Goal: Task Accomplishment & Management: Use online tool/utility

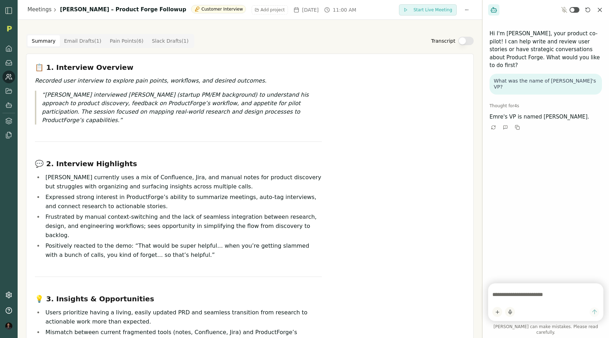
click at [7, 73] on icon at bounding box center [8, 76] width 7 height 7
click at [41, 6] on link "Meetings" at bounding box center [39, 10] width 24 height 8
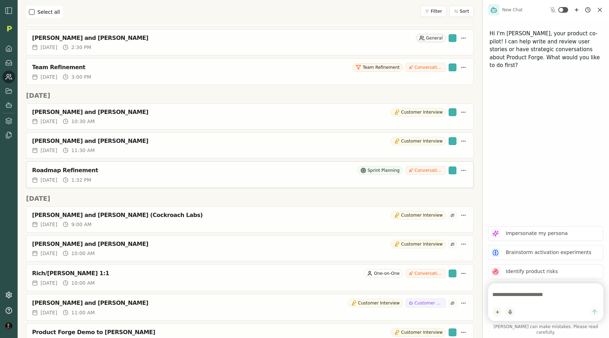
scroll to position [695, 0]
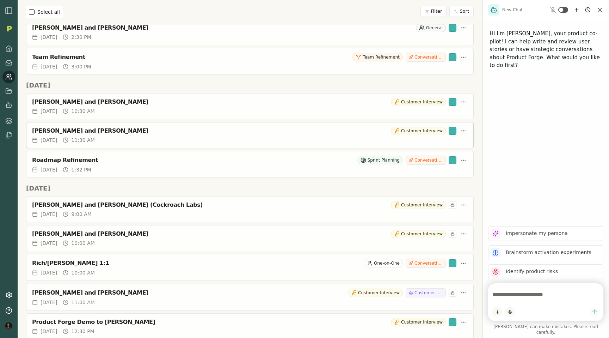
click at [134, 131] on div "[PERSON_NAME] and [PERSON_NAME]" at bounding box center [210, 130] width 356 height 7
click at [74, 131] on div "[PERSON_NAME] and [PERSON_NAME]" at bounding box center [210, 130] width 356 height 7
click at [65, 127] on div "[PERSON_NAME] and [PERSON_NAME]" at bounding box center [210, 130] width 356 height 7
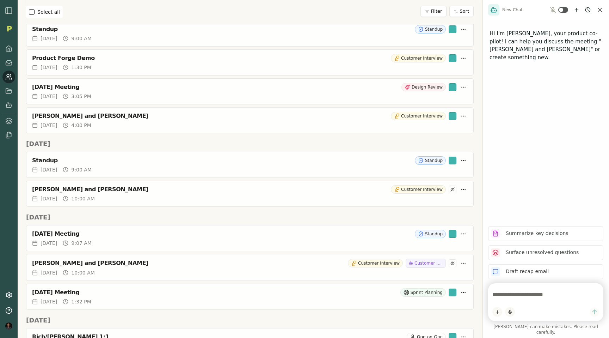
scroll to position [657, 0]
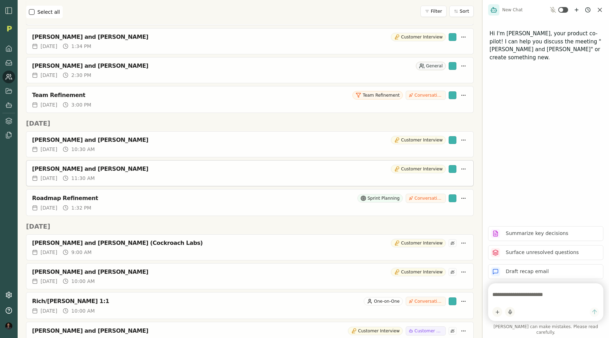
click at [80, 169] on div "[PERSON_NAME] and [PERSON_NAME]" at bounding box center [210, 168] width 356 height 7
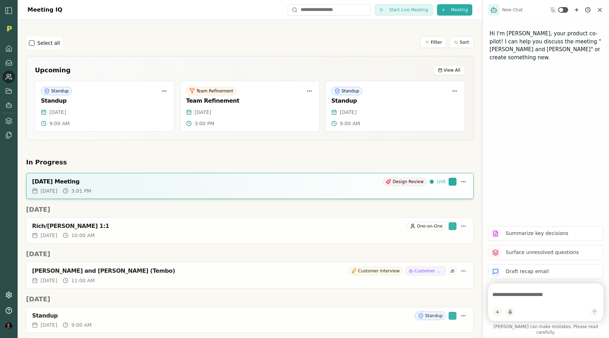
scroll to position [657, 0]
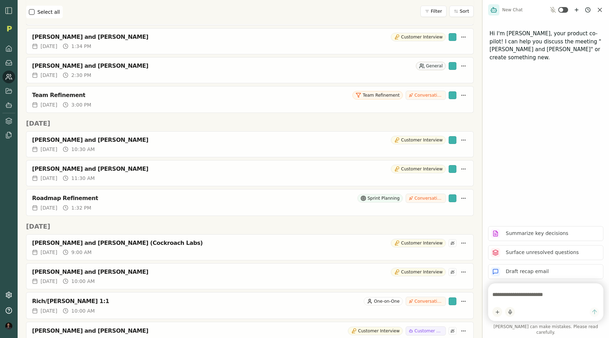
click at [170, 119] on h2 "[DATE]" at bounding box center [250, 123] width 448 height 10
click at [103, 124] on h2 "[DATE]" at bounding box center [250, 123] width 448 height 10
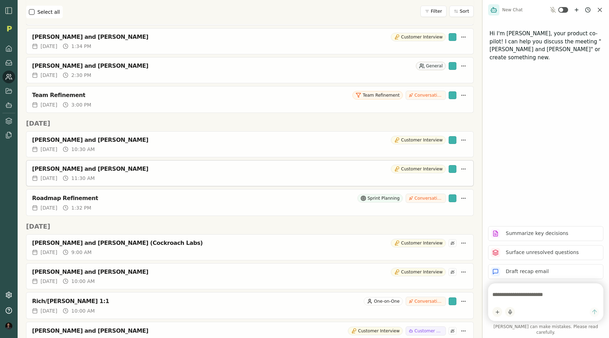
click at [57, 171] on div "[PERSON_NAME] and [PERSON_NAME]" at bounding box center [210, 168] width 356 height 7
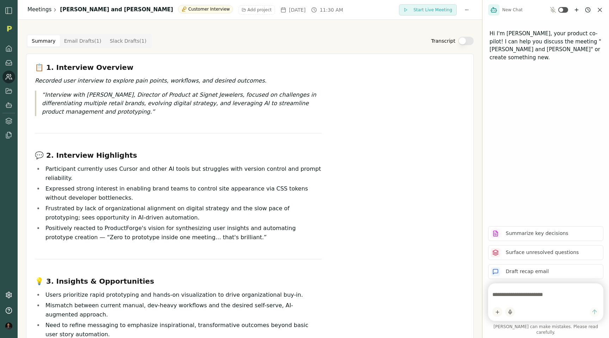
click at [40, 10] on link "Meetings" at bounding box center [39, 10] width 24 height 8
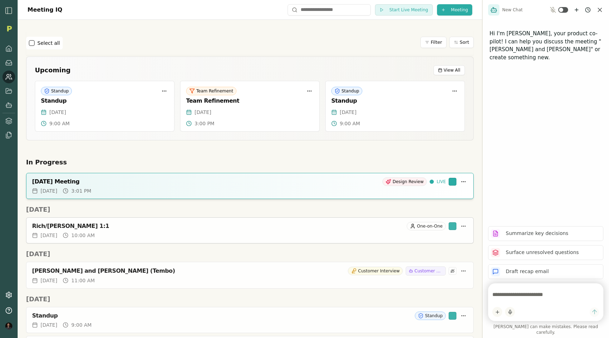
click at [67, 229] on div "Rich/[PERSON_NAME] 1:1 One-on-One" at bounding box center [250, 226] width 436 height 8
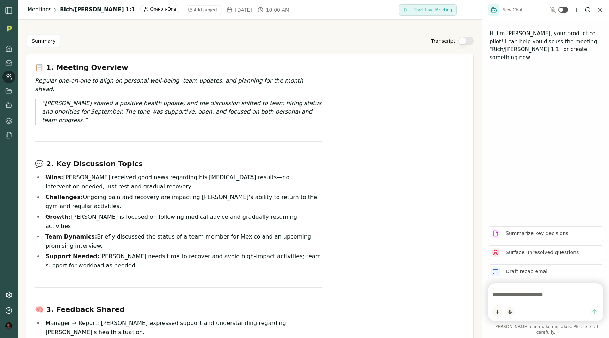
click at [36, 6] on link "Meetings" at bounding box center [39, 10] width 24 height 8
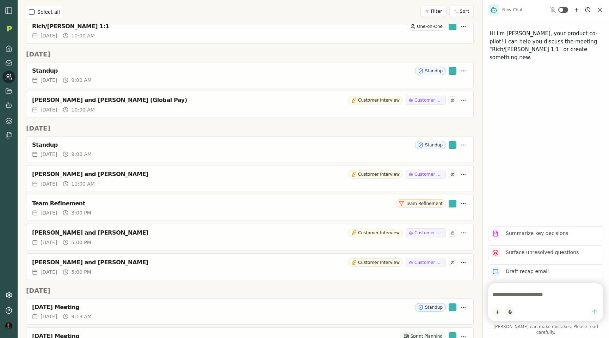
scroll to position [1476, 0]
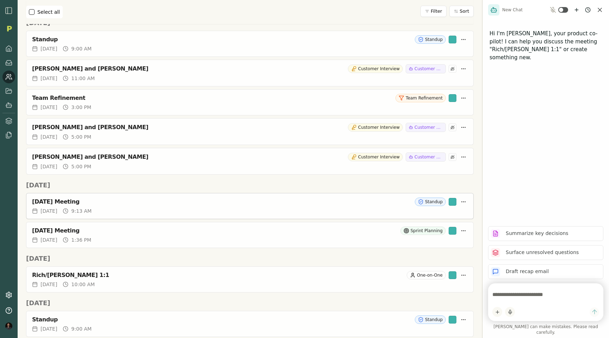
click at [50, 197] on div "[DATE] Meeting Standup" at bounding box center [250, 201] width 436 height 8
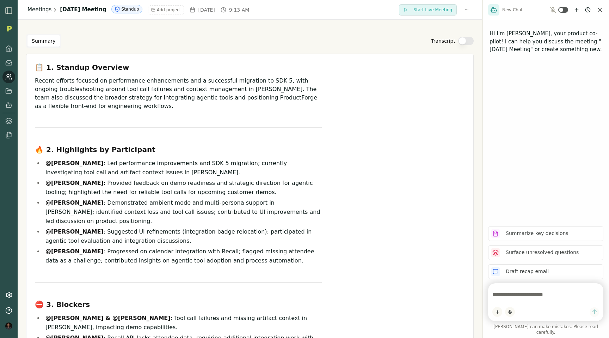
click at [42, 10] on link "Meetings" at bounding box center [39, 10] width 24 height 8
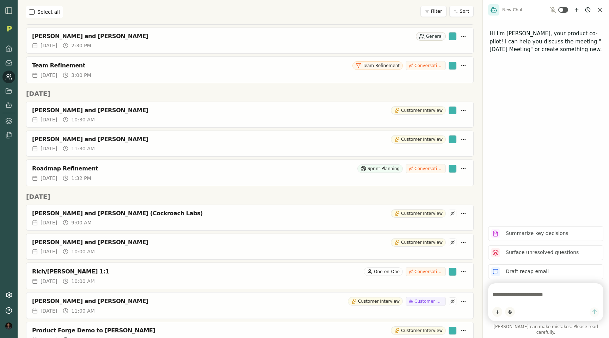
scroll to position [688, 0]
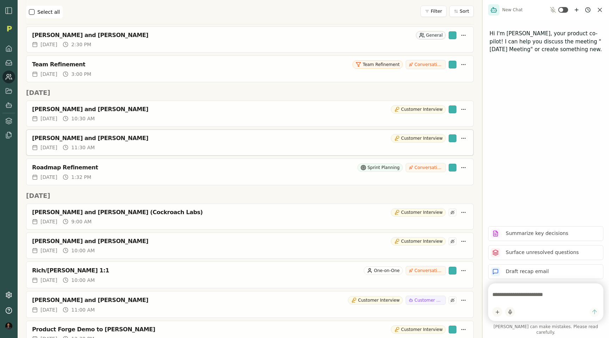
click at [64, 137] on div "[PERSON_NAME] and [PERSON_NAME]" at bounding box center [210, 138] width 356 height 7
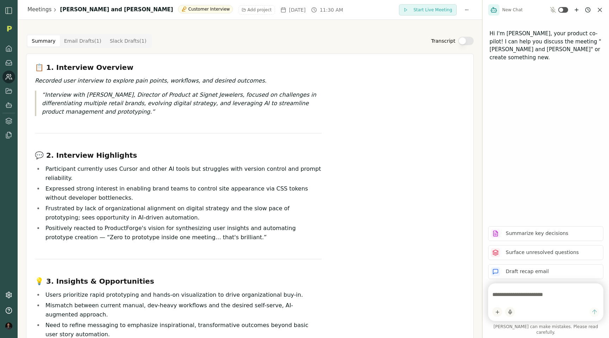
click at [317, 126] on div "📋 1. Interview Overview Recorded user interview to explore pain points, workflo…" at bounding box center [178, 292] width 287 height 461
click at [10, 47] on icon at bounding box center [8, 48] width 7 height 7
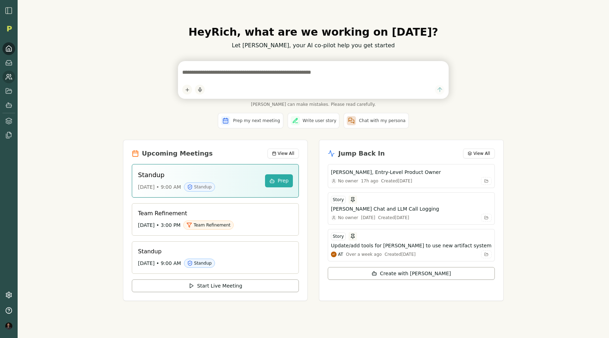
click at [11, 82] on link at bounding box center [8, 76] width 13 height 13
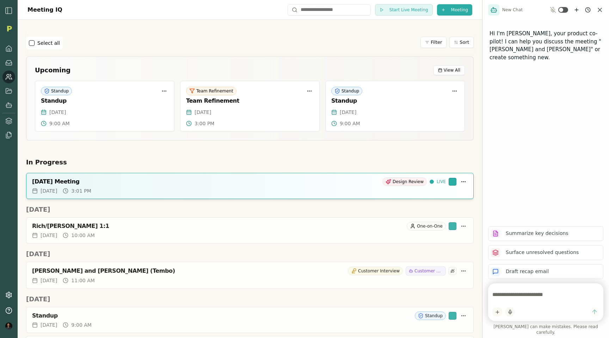
click at [97, 99] on div "Standup" at bounding box center [105, 100] width 128 height 7
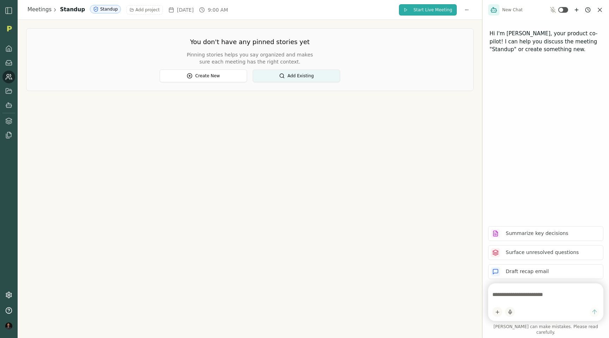
click at [432, 9] on span "Start Live Meeting" at bounding box center [432, 10] width 39 height 6
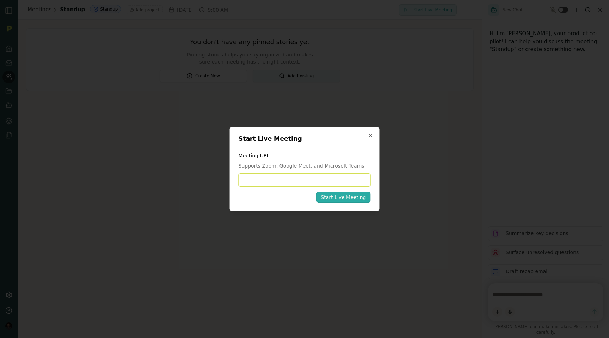
paste input "**********"
type input "**********"
click at [342, 199] on div "Start Live Meeting" at bounding box center [343, 196] width 45 height 7
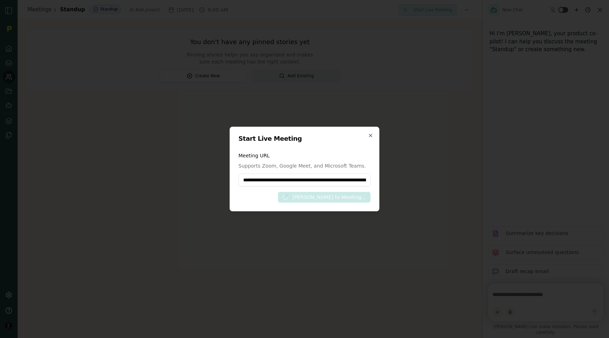
click at [404, 76] on div at bounding box center [304, 169] width 609 height 338
